Goal: Information Seeking & Learning: Learn about a topic

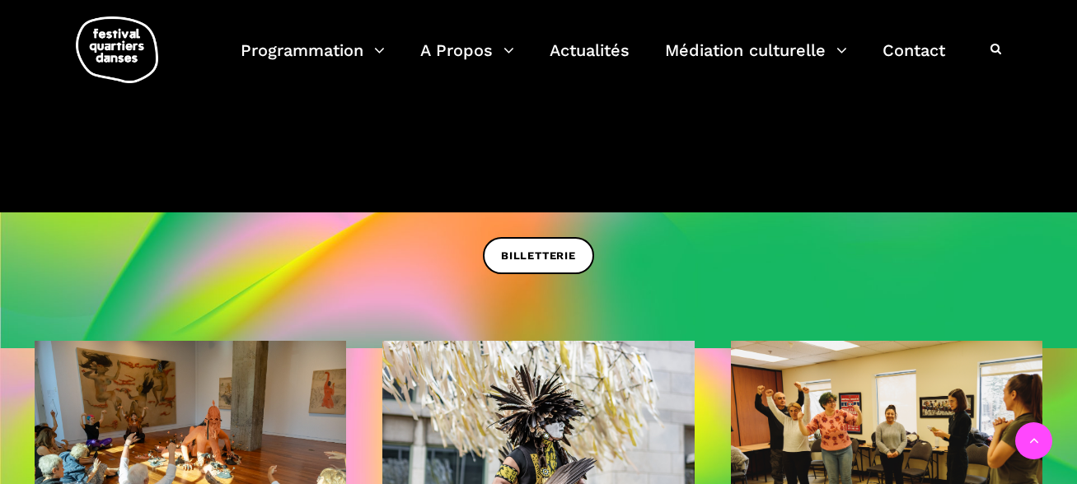
scroll to position [390, 0]
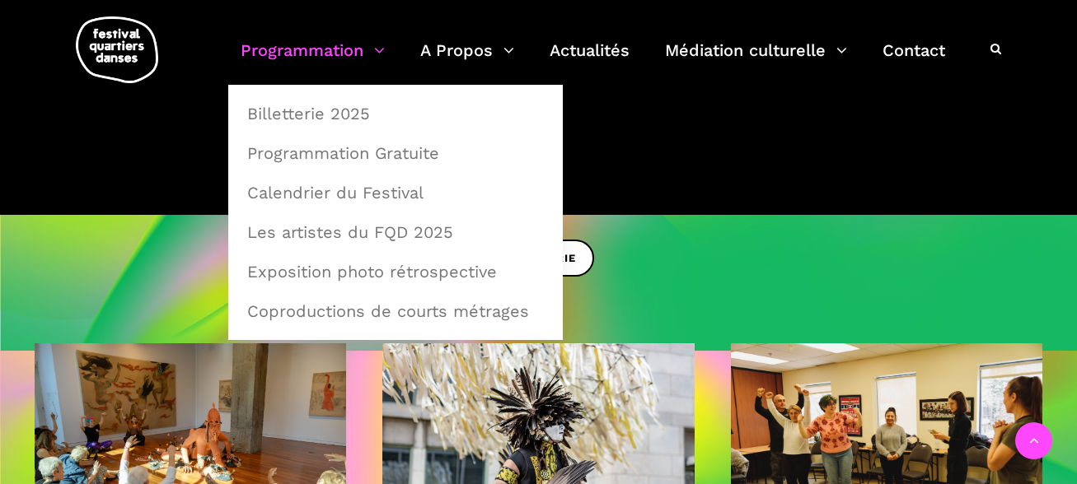
click at [384, 49] on link "Programmation" at bounding box center [313, 60] width 144 height 49
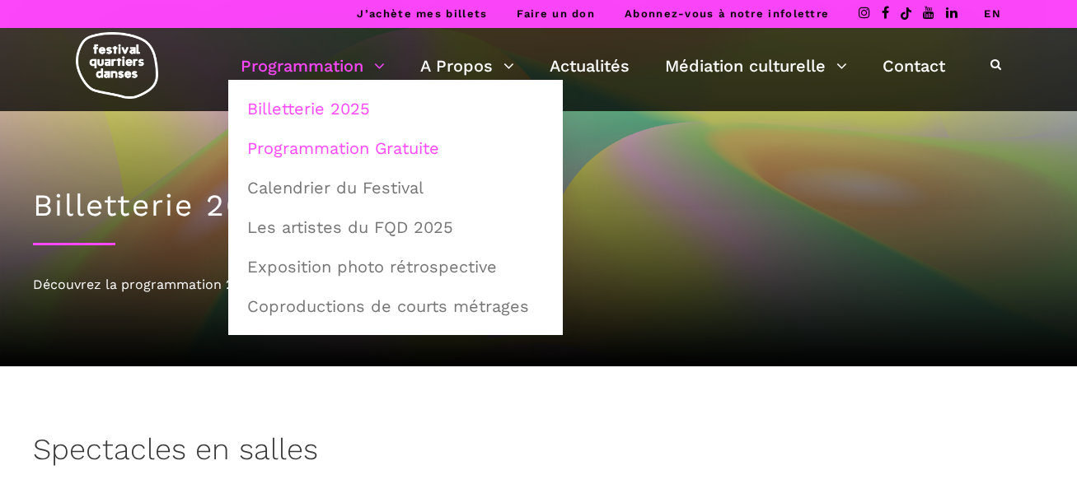
click at [362, 147] on link "Programmation Gratuite" at bounding box center [395, 148] width 316 height 38
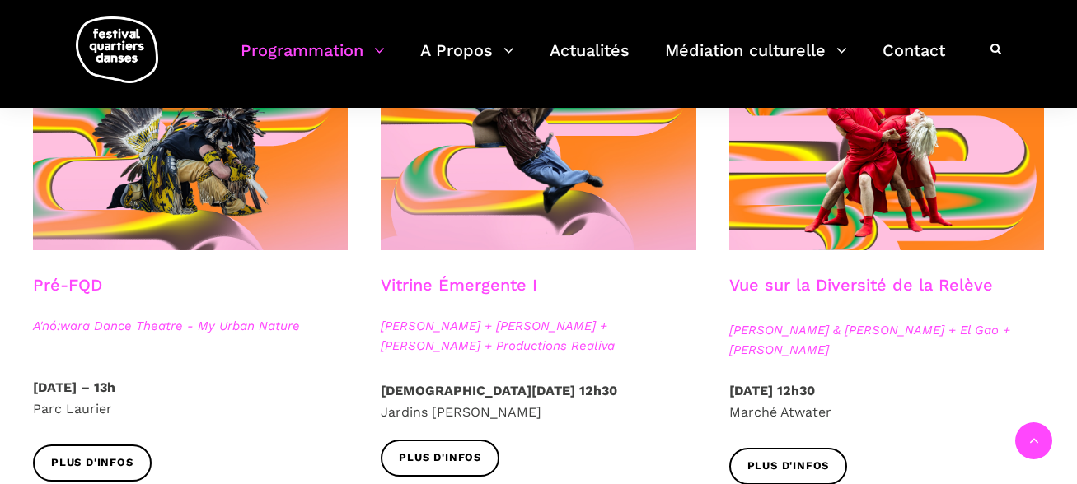
scroll to position [482, 0]
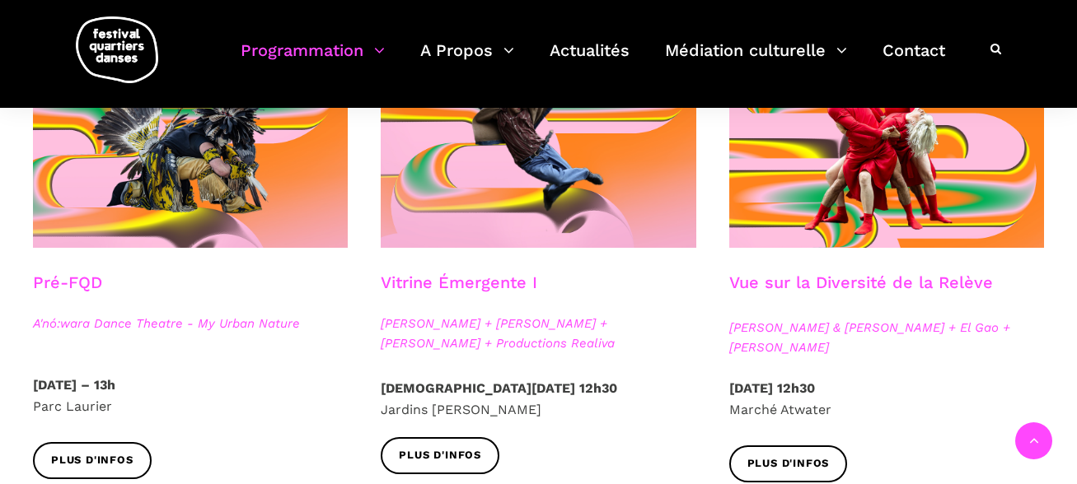
drag, startPoint x: 1078, startPoint y: 68, endPoint x: 1100, endPoint y: 152, distance: 86.9
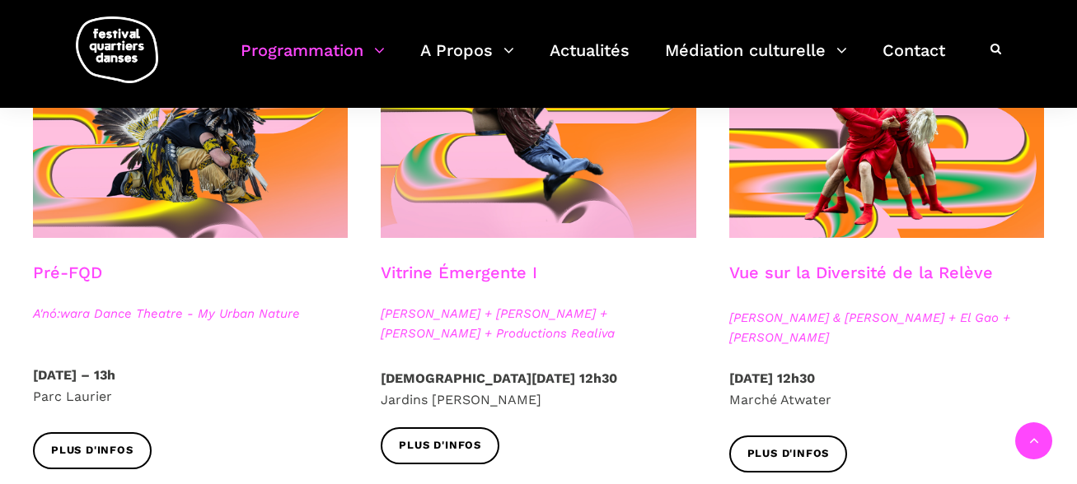
scroll to position [500, 0]
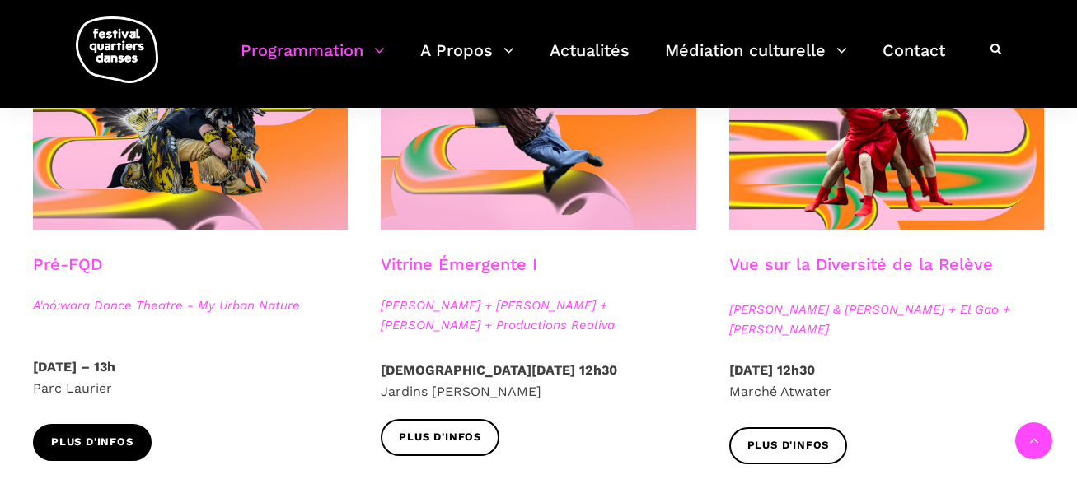
click at [99, 445] on span "Plus d'infos" at bounding box center [92, 442] width 82 height 17
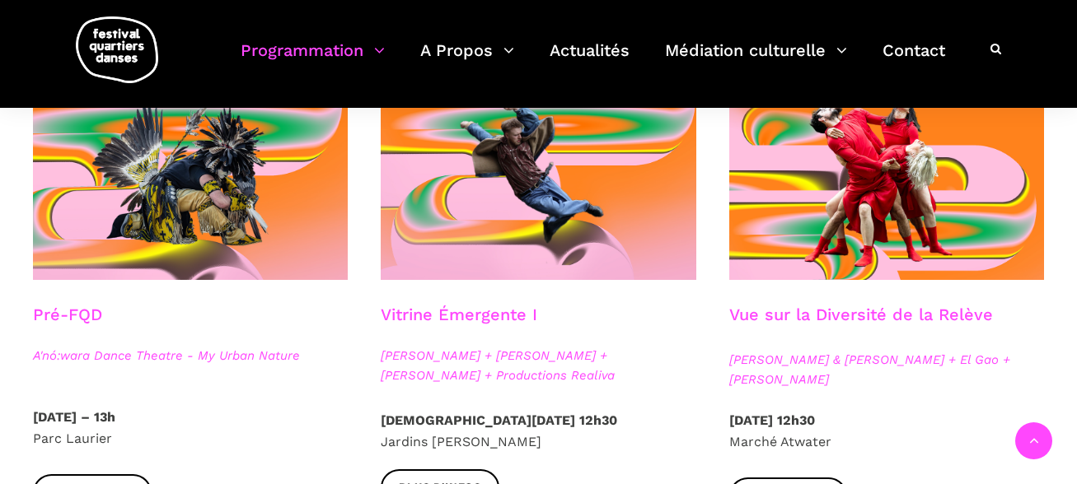
scroll to position [440, 0]
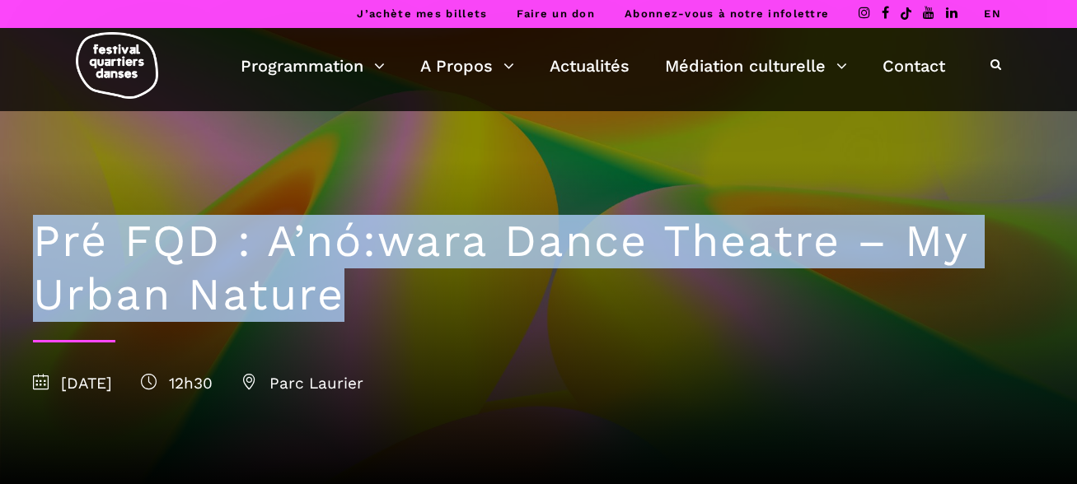
drag, startPoint x: 339, startPoint y: 302, endPoint x: 17, endPoint y: 237, distance: 328.4
click at [17, 237] on div "Pré FQD : A’nó:wara Dance Theatre – My Urban Nature 24 août 2025 12h30 Parc Lau…" at bounding box center [538, 301] width 1044 height 381
copy h1 "Pré FQD : A’nó:wara Dance Theatre – My Urban Nature"
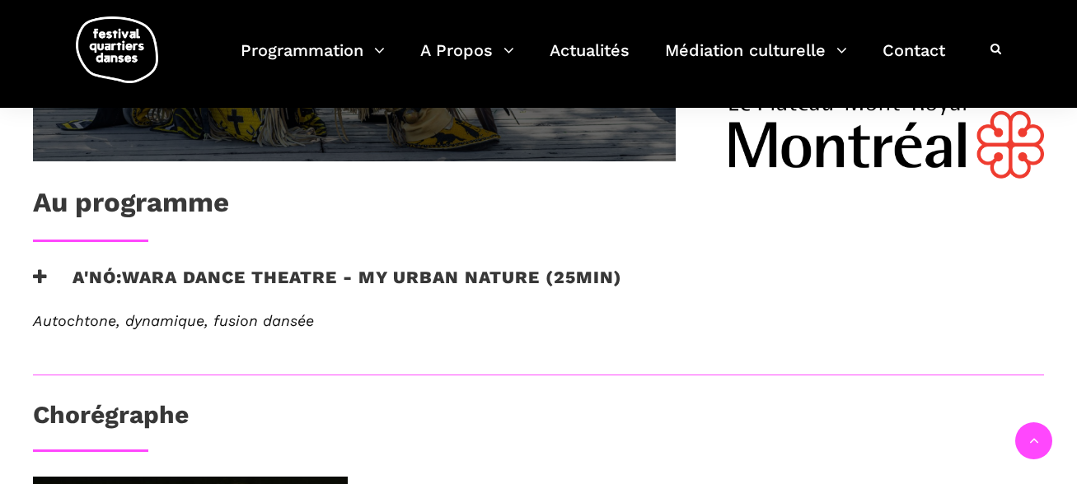
scroll to position [803, 0]
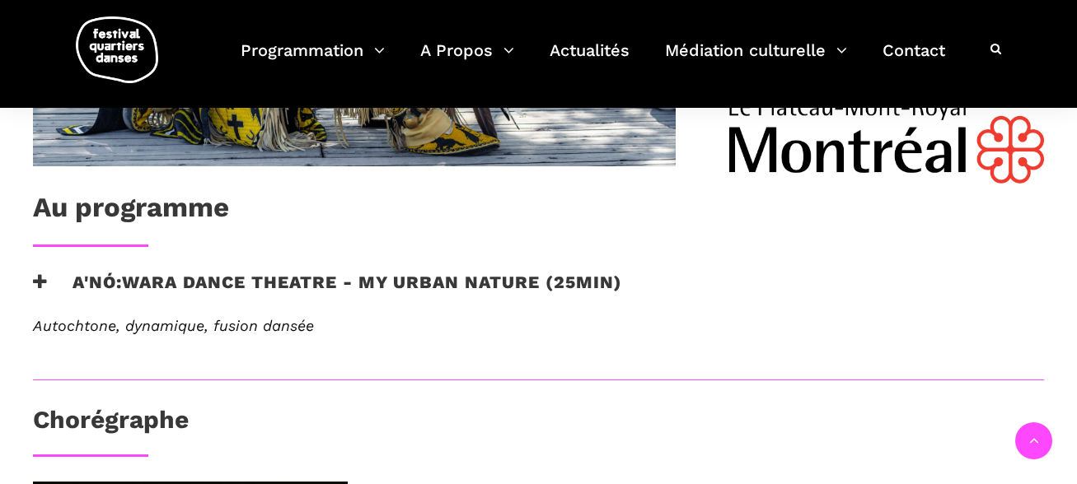
click at [34, 276] on icon at bounding box center [40, 281] width 15 height 17
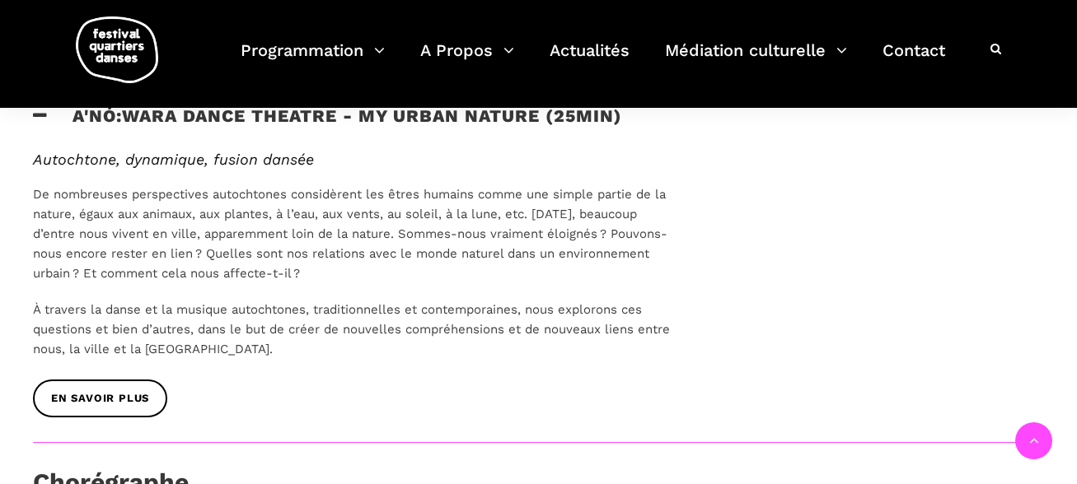
scroll to position [968, 0]
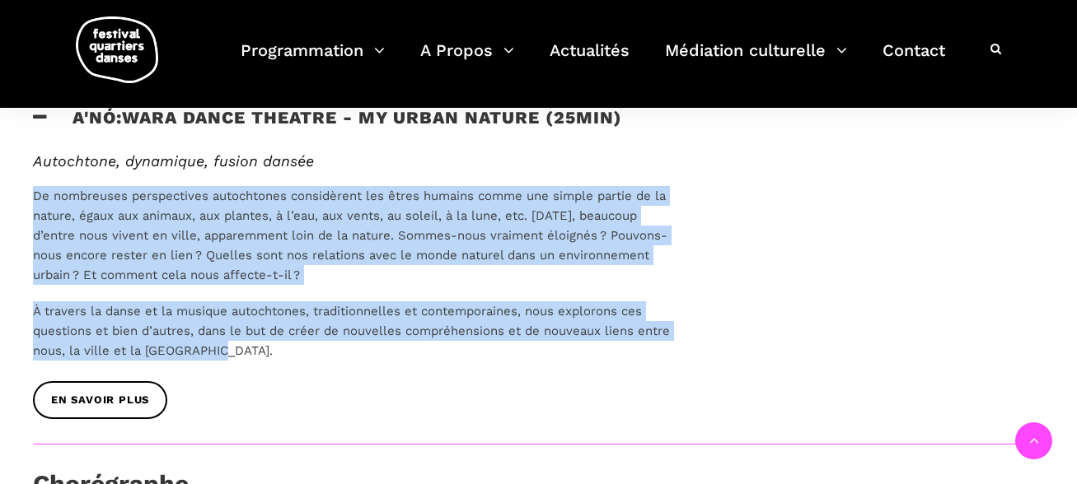
drag, startPoint x: 29, startPoint y: 196, endPoint x: 220, endPoint y: 348, distance: 244.4
click at [220, 348] on div "Autochtone, dynamique, fusion dansée De nombreuses perspectives autochtones con…" at bounding box center [354, 267] width 676 height 230
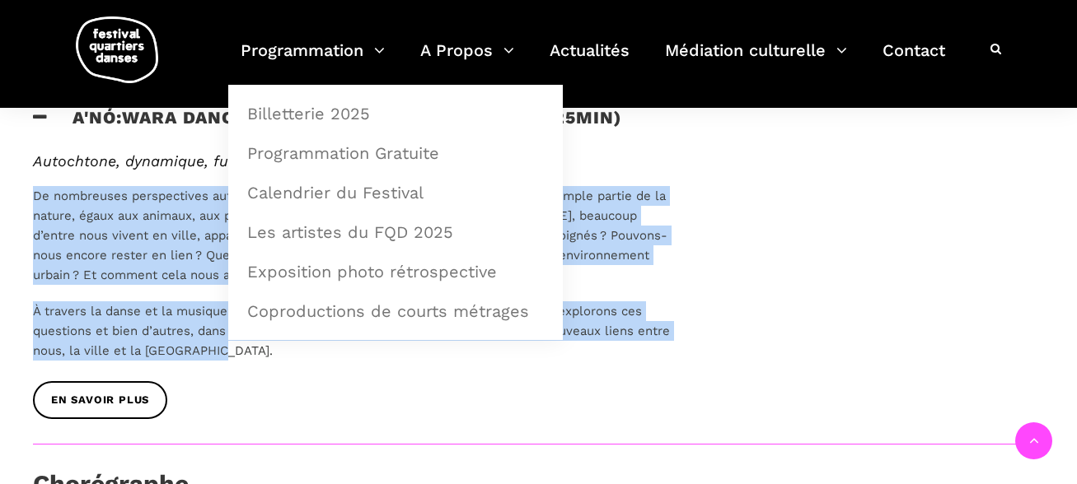
copy div "De nombreuses perspectives autochtones considèrent les êtres humains comme une …"
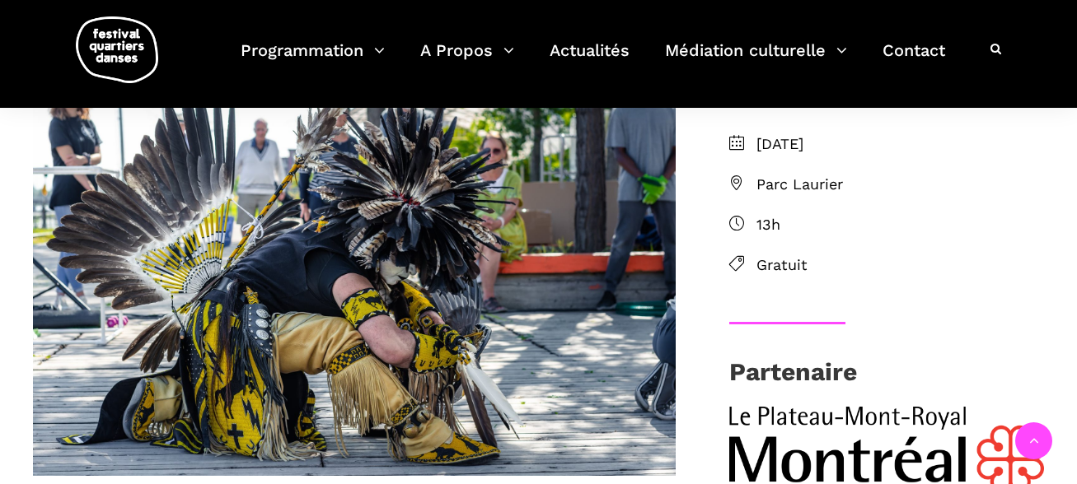
scroll to position [424, 0]
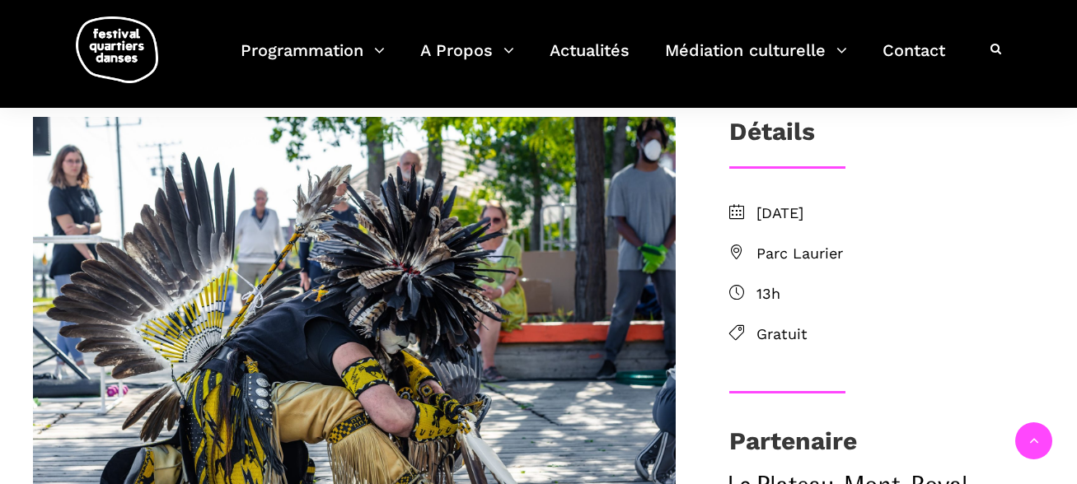
click at [778, 256] on span "Parc Laurier" at bounding box center [900, 254] width 288 height 24
click at [735, 250] on icon at bounding box center [736, 252] width 15 height 15
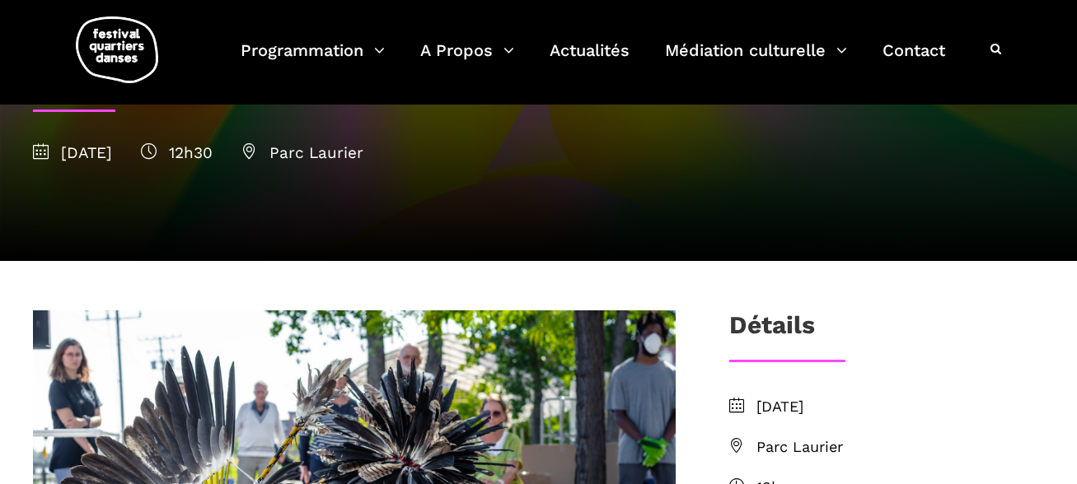
scroll to position [0, 0]
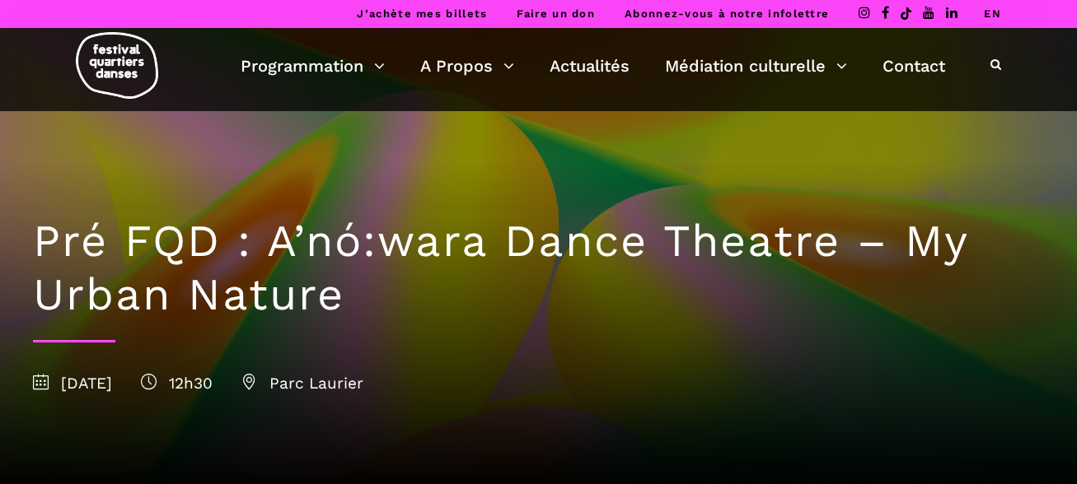
click at [989, 12] on link "EN" at bounding box center [992, 13] width 17 height 12
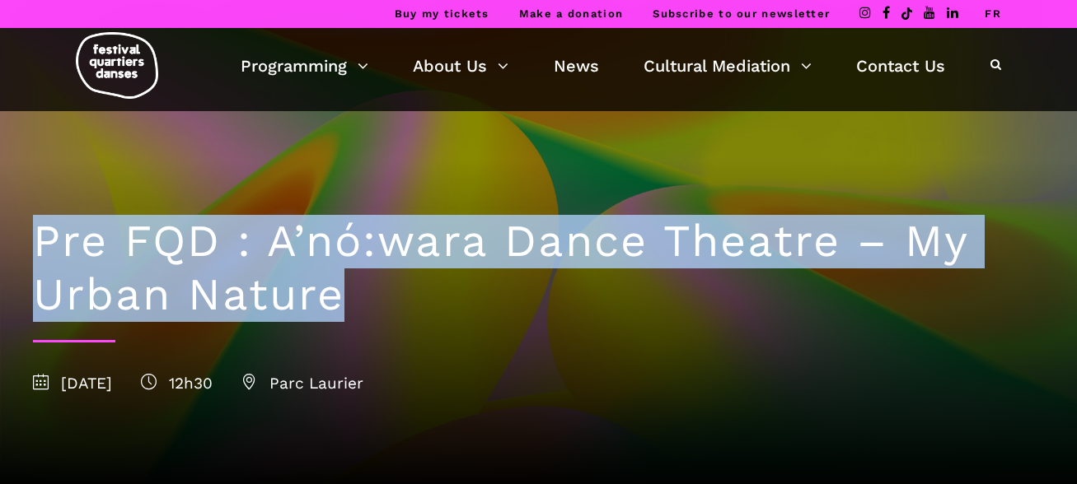
drag, startPoint x: 353, startPoint y: 298, endPoint x: 8, endPoint y: 245, distance: 349.3
click at [8, 245] on div "Pre FQD : A’nó:wara Dance Theatre – My Urban Nature [DATE] 12h30 [GEOGRAPHIC_DA…" at bounding box center [538, 301] width 1077 height 381
copy h1 "Pre FQD : A’nó:wara Dance Theatre – My Urban Nature"
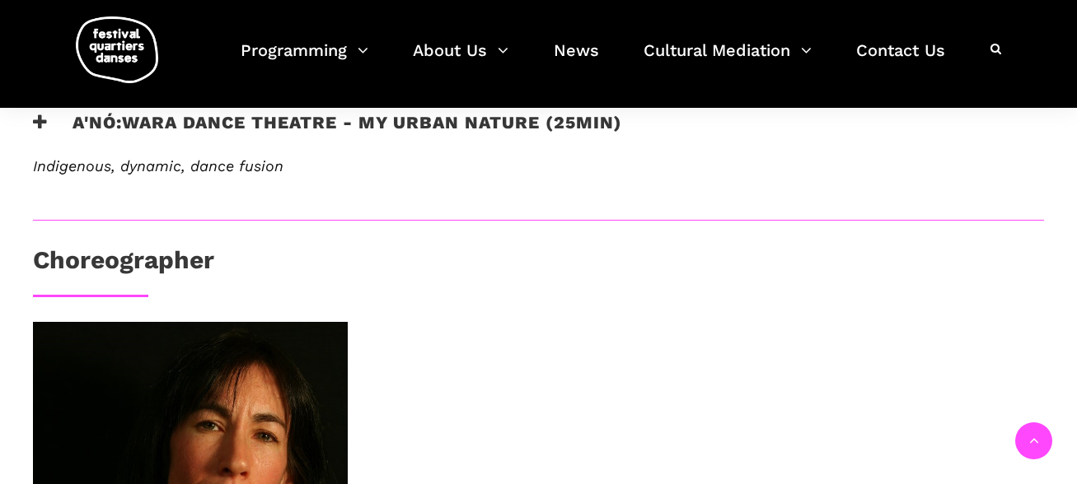
scroll to position [881, 0]
click at [49, 127] on h3 "A'nó:wara Dance Theatre - My Urban Nature (25min)" at bounding box center [327, 133] width 589 height 41
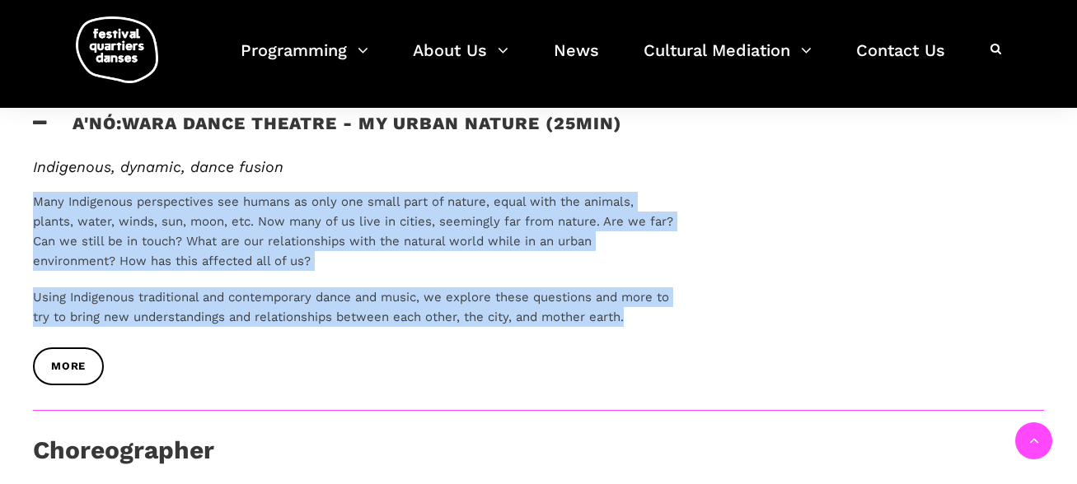
drag, startPoint x: 30, startPoint y: 205, endPoint x: 661, endPoint y: 329, distance: 643.0
click at [661, 329] on div "Indigenous, dynamic, dance fusion Many Indigenous perspectives see humans as on…" at bounding box center [354, 253] width 676 height 190
copy div "Many Indigenous perspectives see humans as only one small part of nature, equal…"
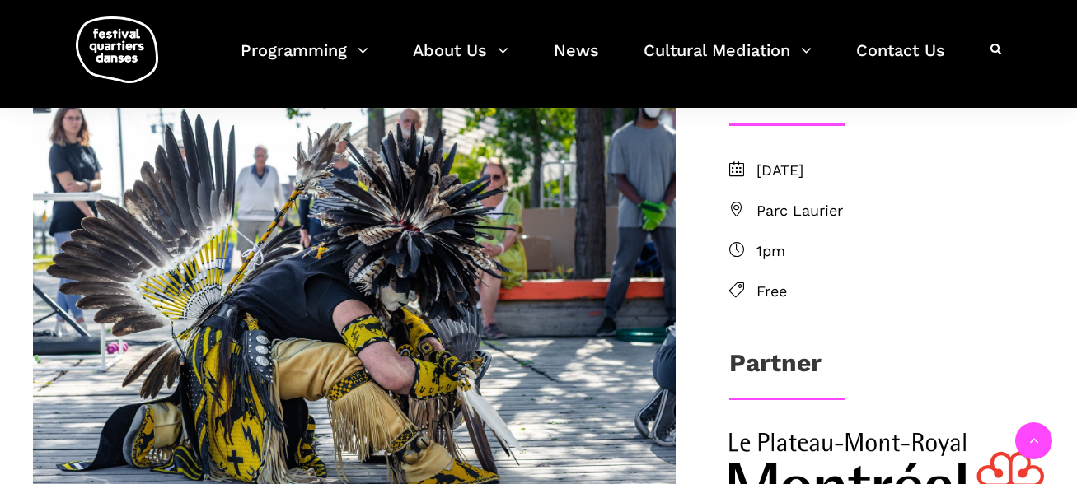
scroll to position [470, 0]
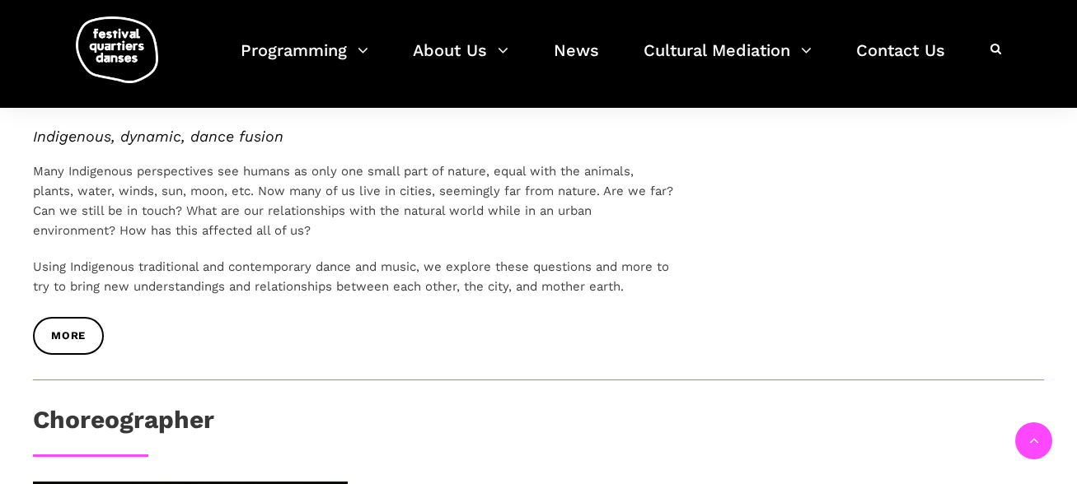
click at [728, 322] on div "A'nó:wara Dance Theatre - My Urban Nature (25min) Indigenous, dynamic, dance fu…" at bounding box center [538, 239] width 1077 height 1221
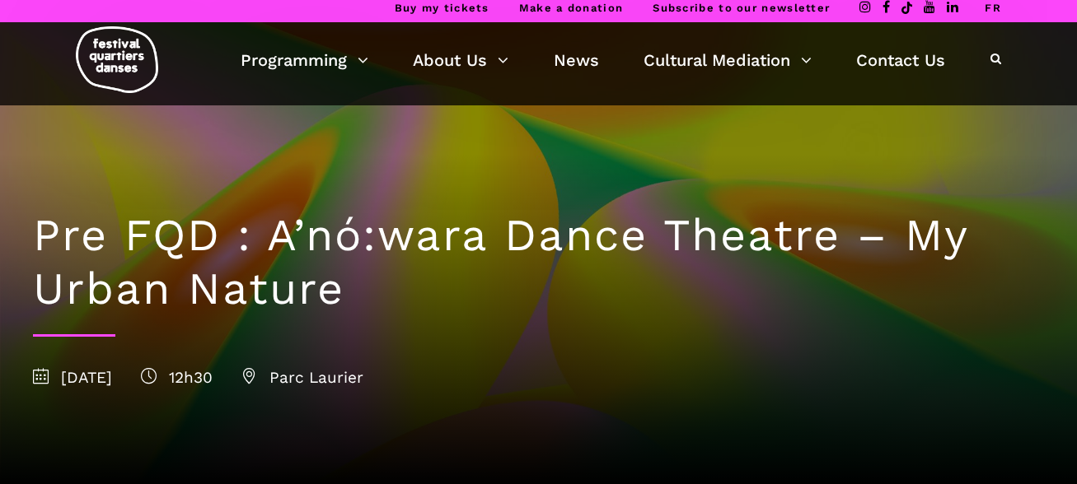
scroll to position [0, 0]
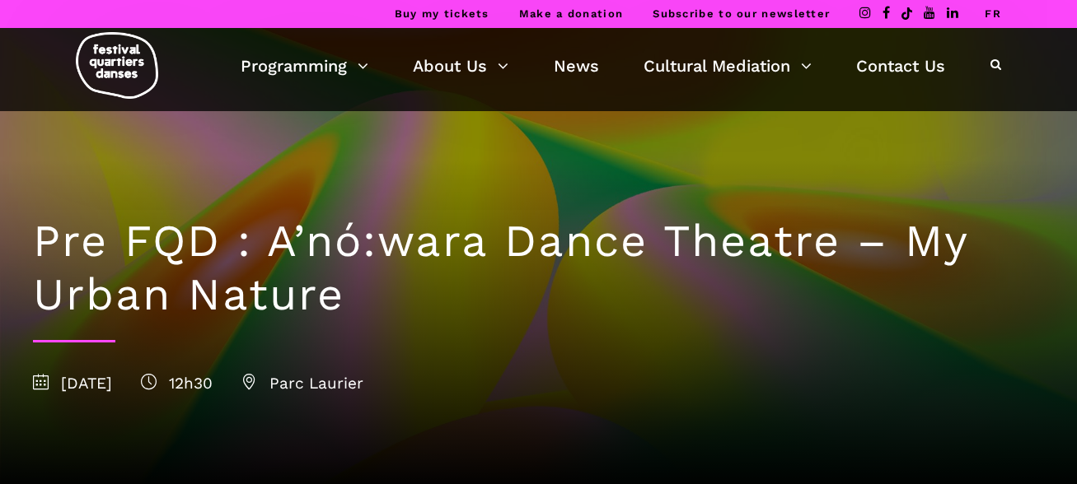
click at [997, 12] on link "FR" at bounding box center [992, 13] width 16 height 12
